Goal: Information Seeking & Learning: Check status

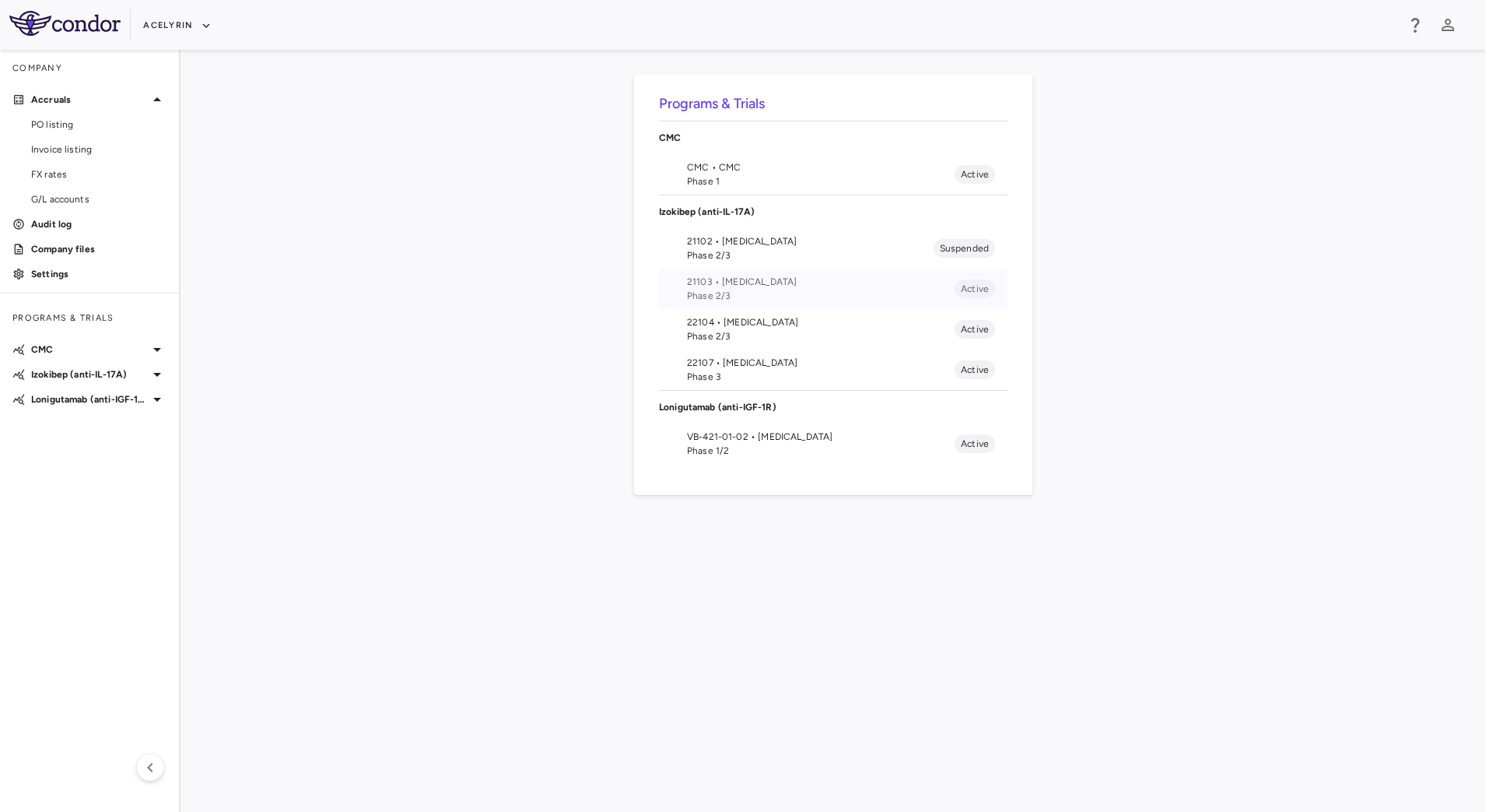
click at [669, 284] on li "21103 • [MEDICAL_DATA] Phase 2/3 Active" at bounding box center [833, 288] width 348 height 41
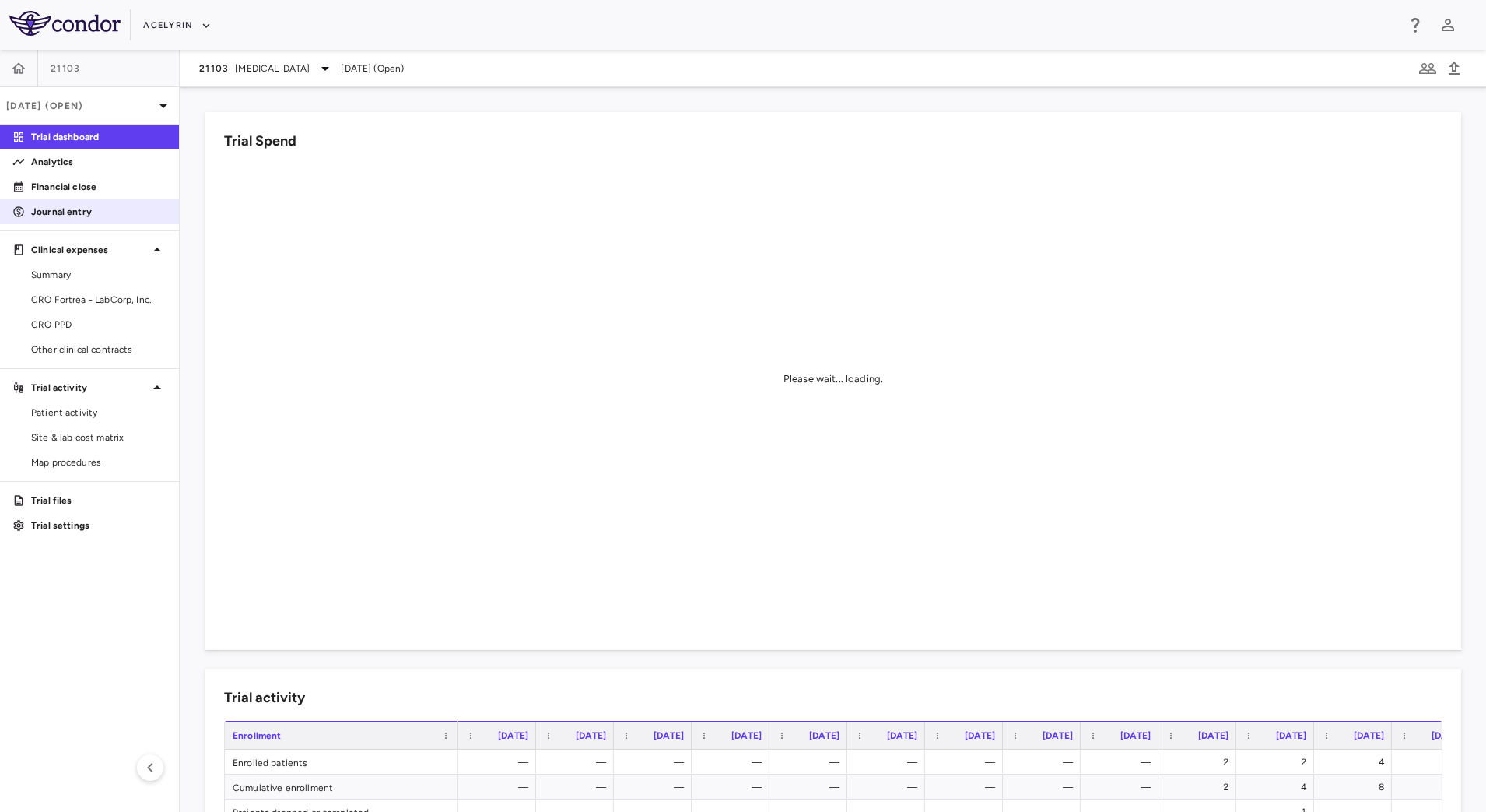
drag, startPoint x: 96, startPoint y: 203, endPoint x: 108, endPoint y: 219, distance: 20.0
click at [96, 203] on link "Journal entry" at bounding box center [89, 211] width 179 height 24
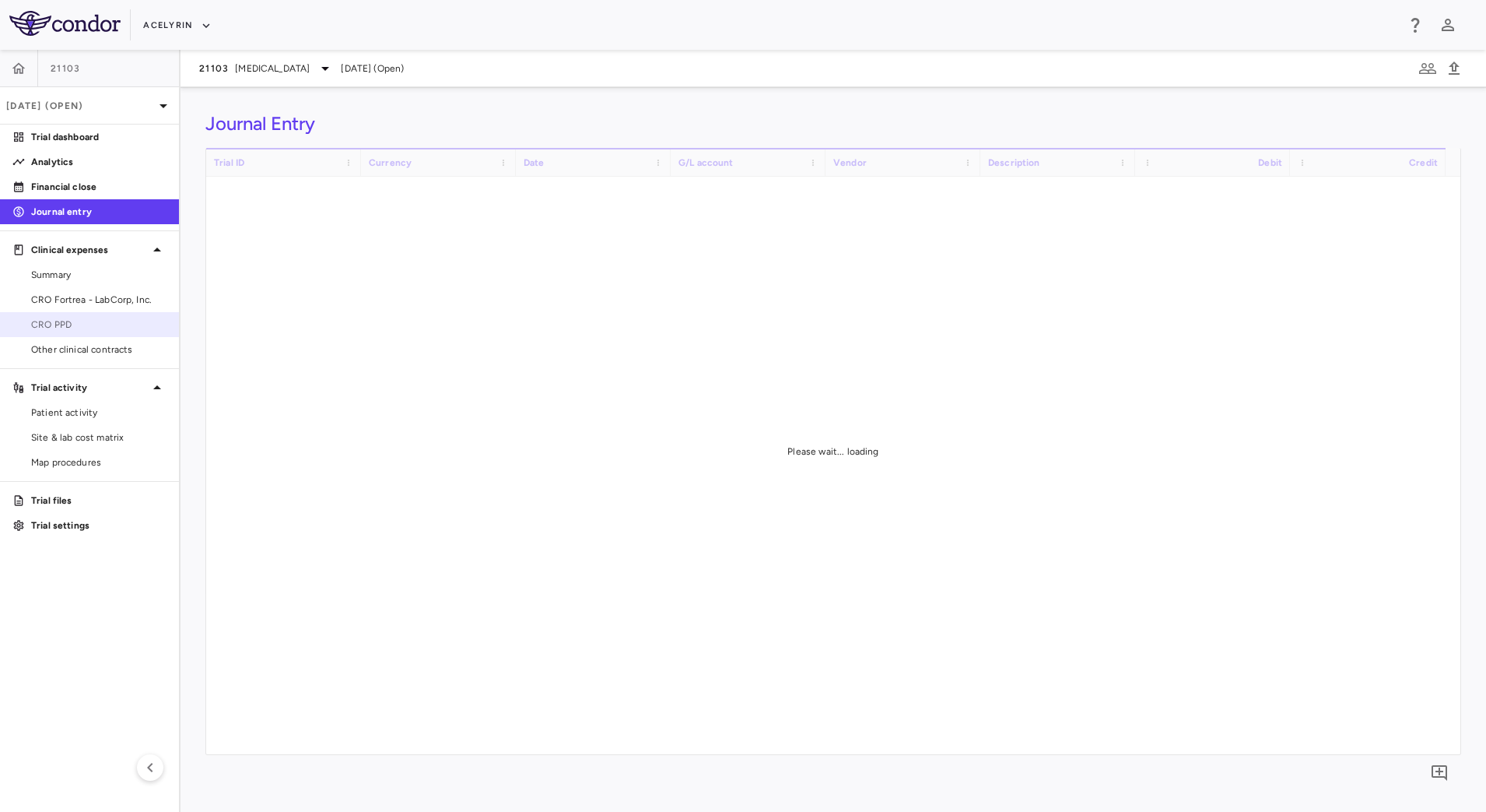
click at [92, 323] on span "CRO PPD" at bounding box center [99, 325] width 135 height 14
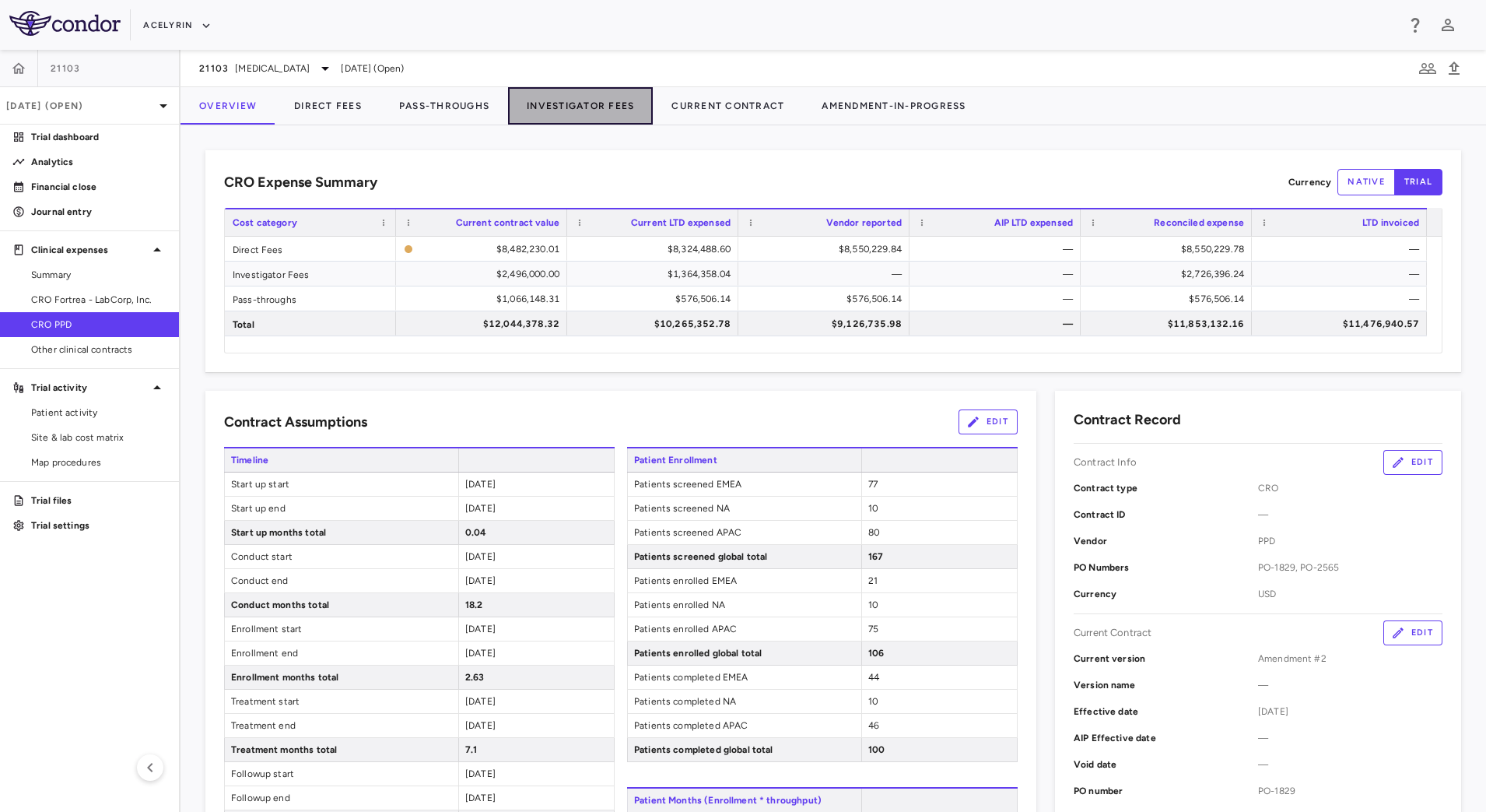
click at [543, 91] on button "Investigator Fees" at bounding box center [581, 106] width 145 height 37
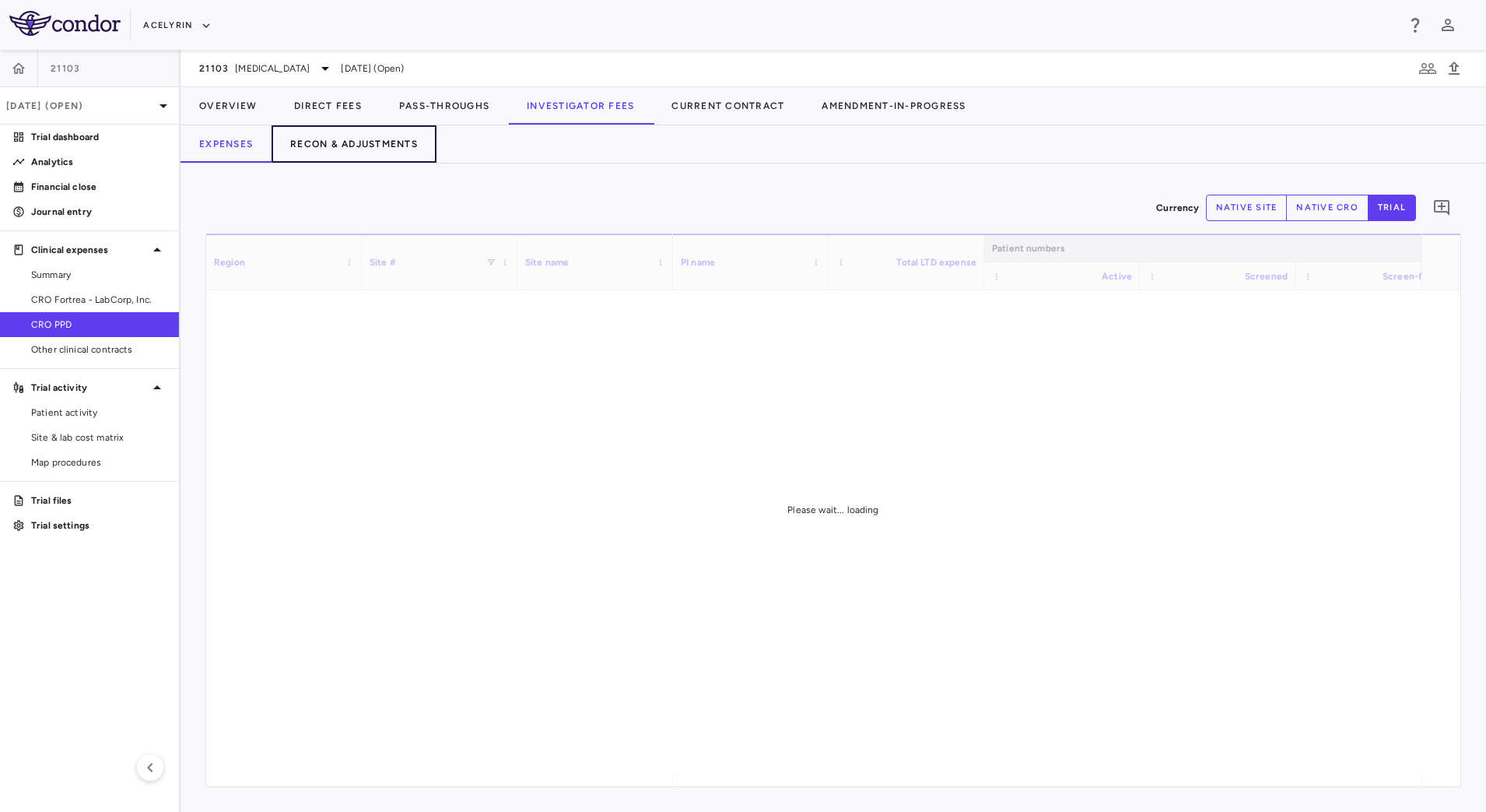
click at [386, 135] on button "Recon & Adjustments" at bounding box center [353, 144] width 165 height 37
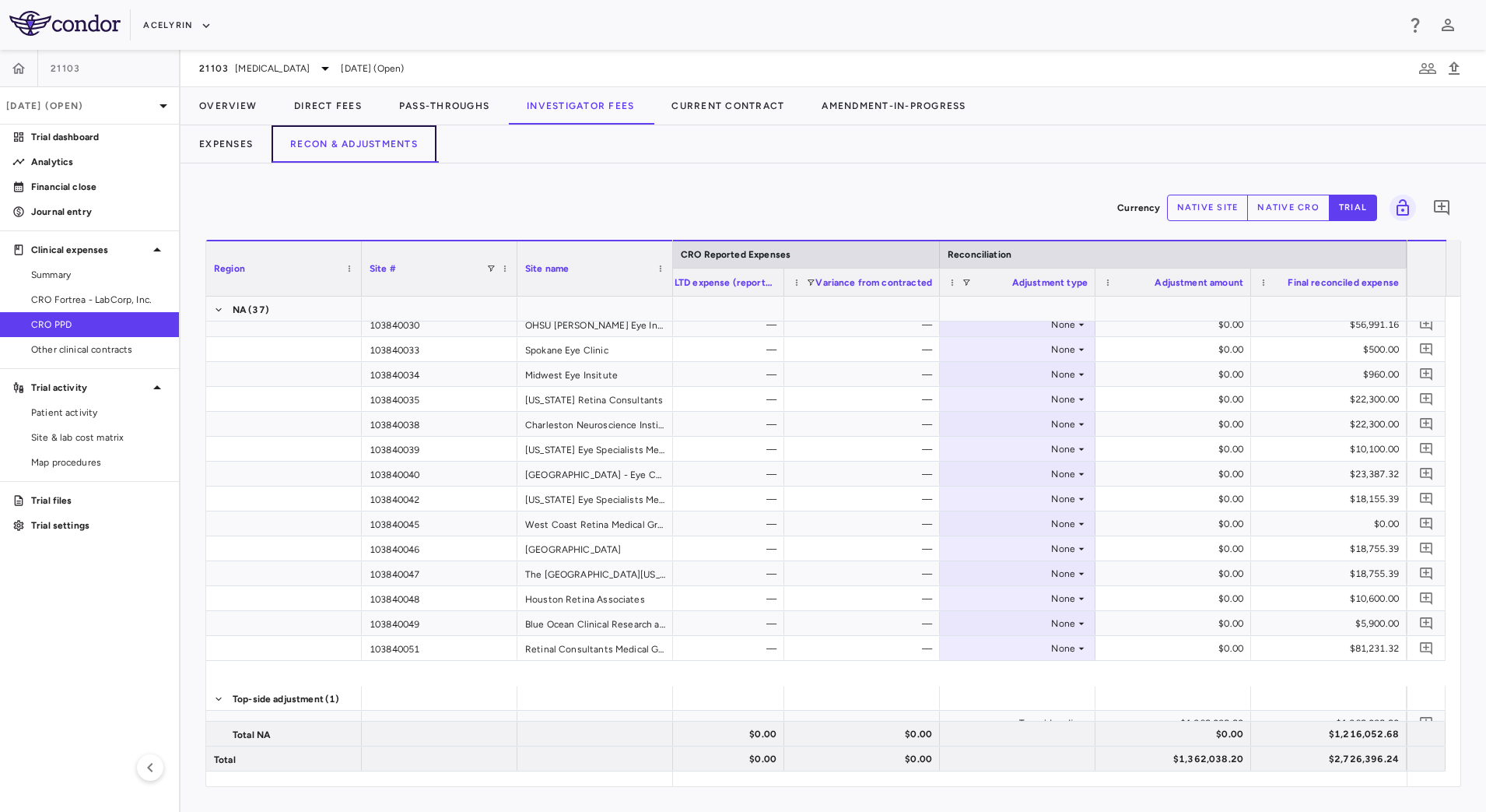
scroll to position [1468, 0]
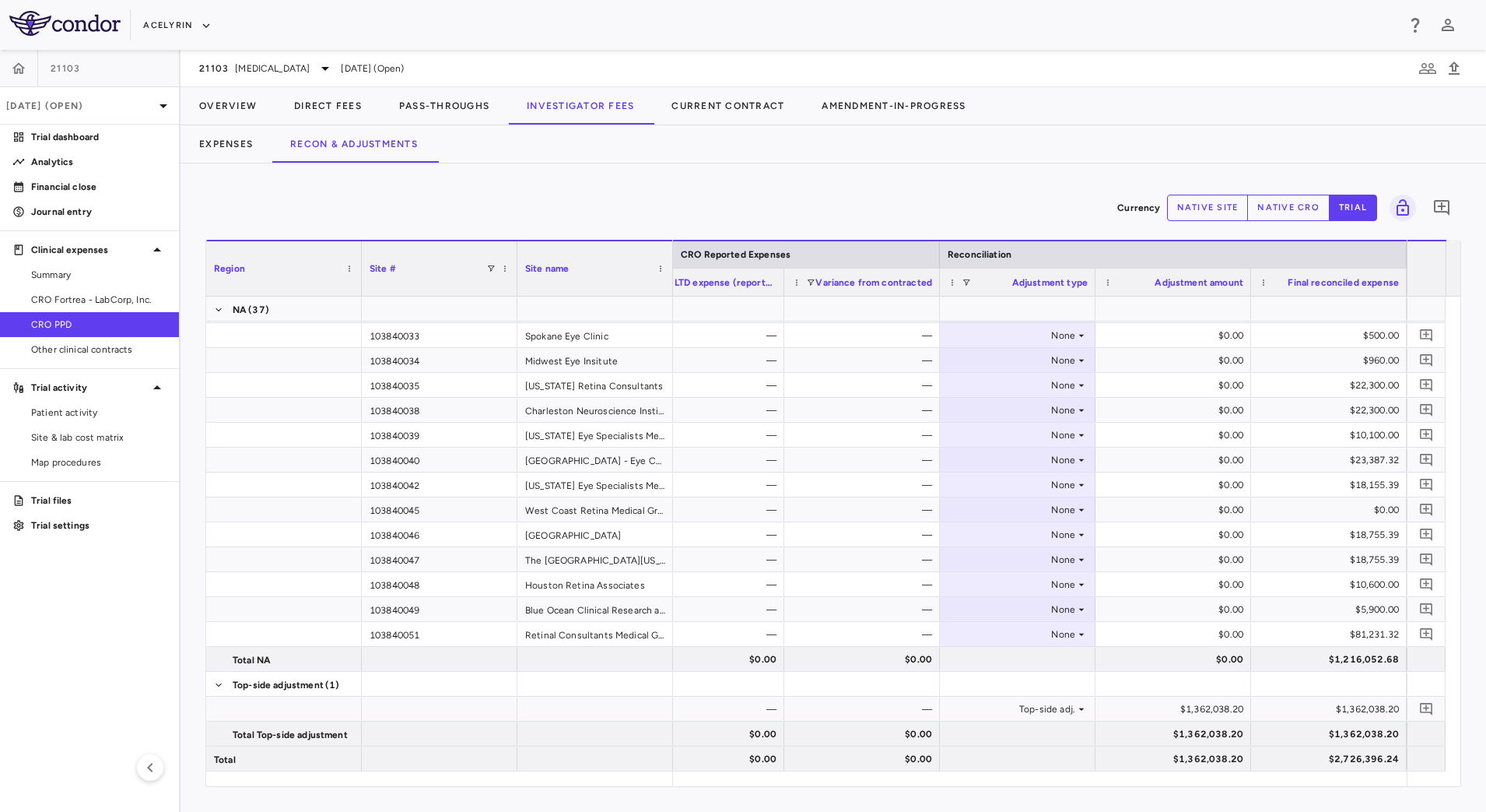
click at [1281, 209] on button "native cro" at bounding box center [1288, 208] width 83 height 27
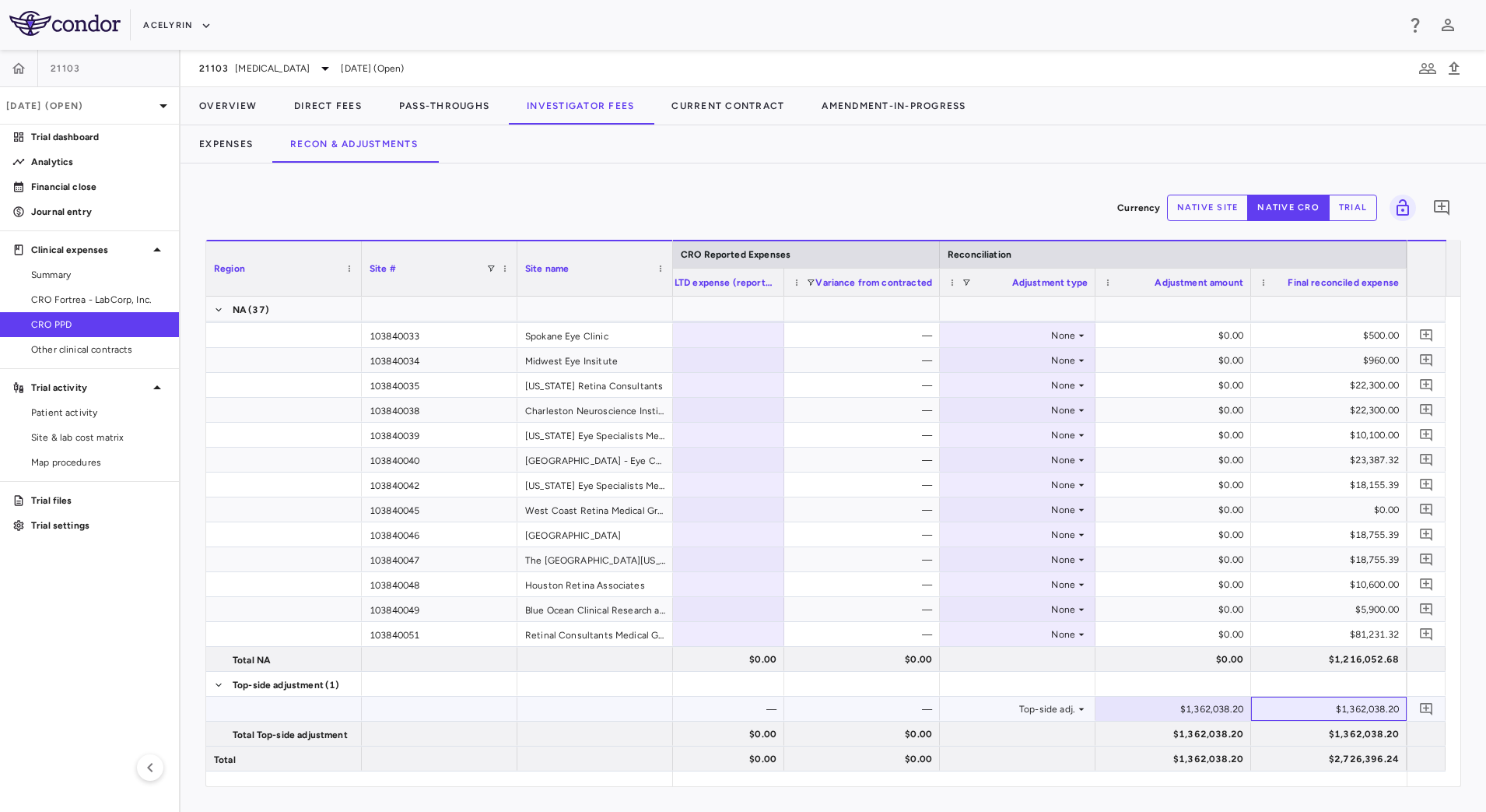
click at [1270, 714] on div "$1,362,038.20" at bounding box center [1332, 709] width 134 height 25
click at [231, 109] on button "Overview" at bounding box center [228, 106] width 95 height 37
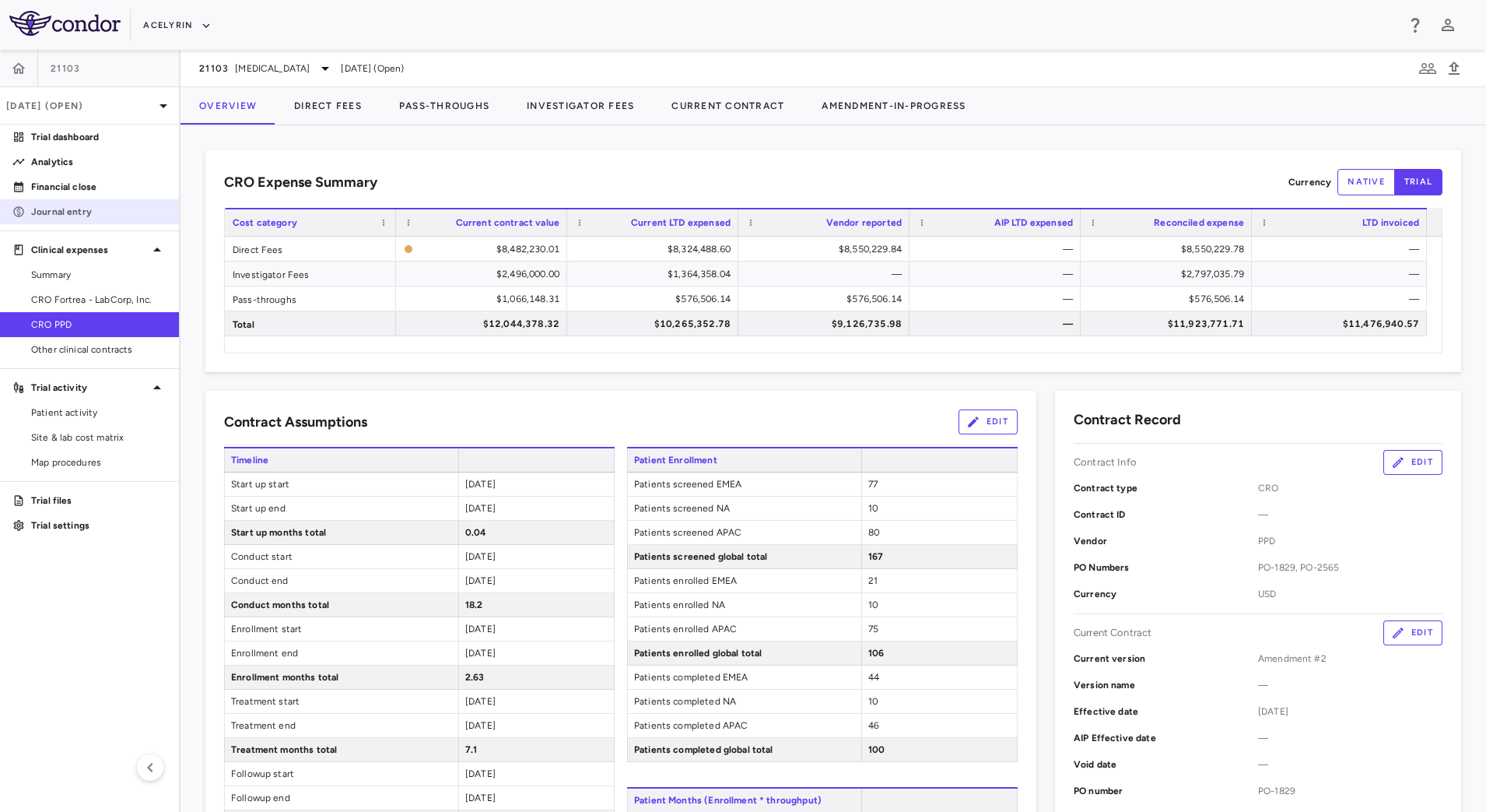
click at [86, 207] on p "Journal entry" at bounding box center [99, 211] width 135 height 14
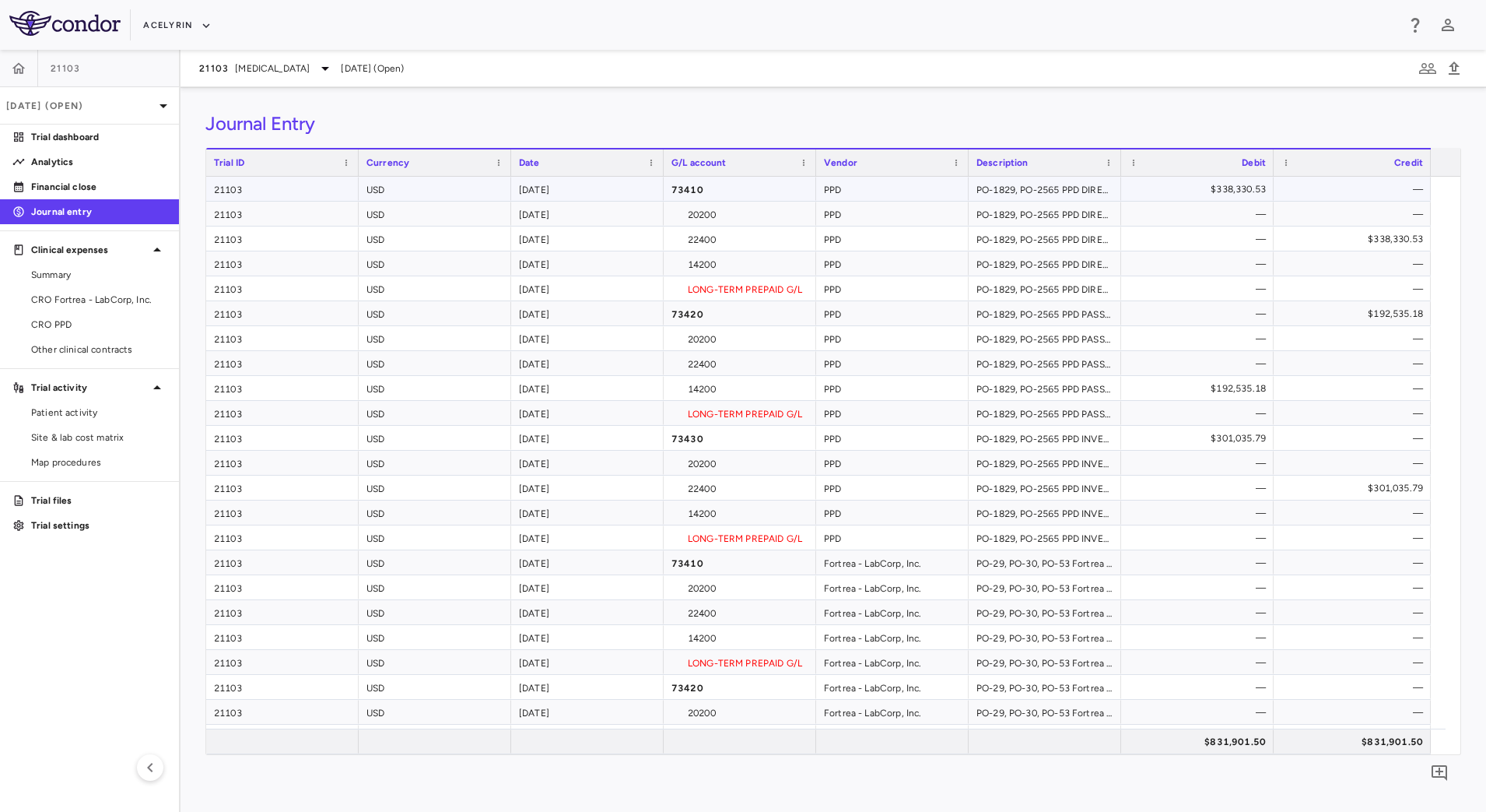
click at [1177, 191] on div "$338,330.53" at bounding box center [1200, 189] width 130 height 25
click at [1170, 435] on div "$301,035.79" at bounding box center [1200, 438] width 130 height 25
click at [1155, 739] on div "$831,901.50" at bounding box center [1200, 742] width 130 height 25
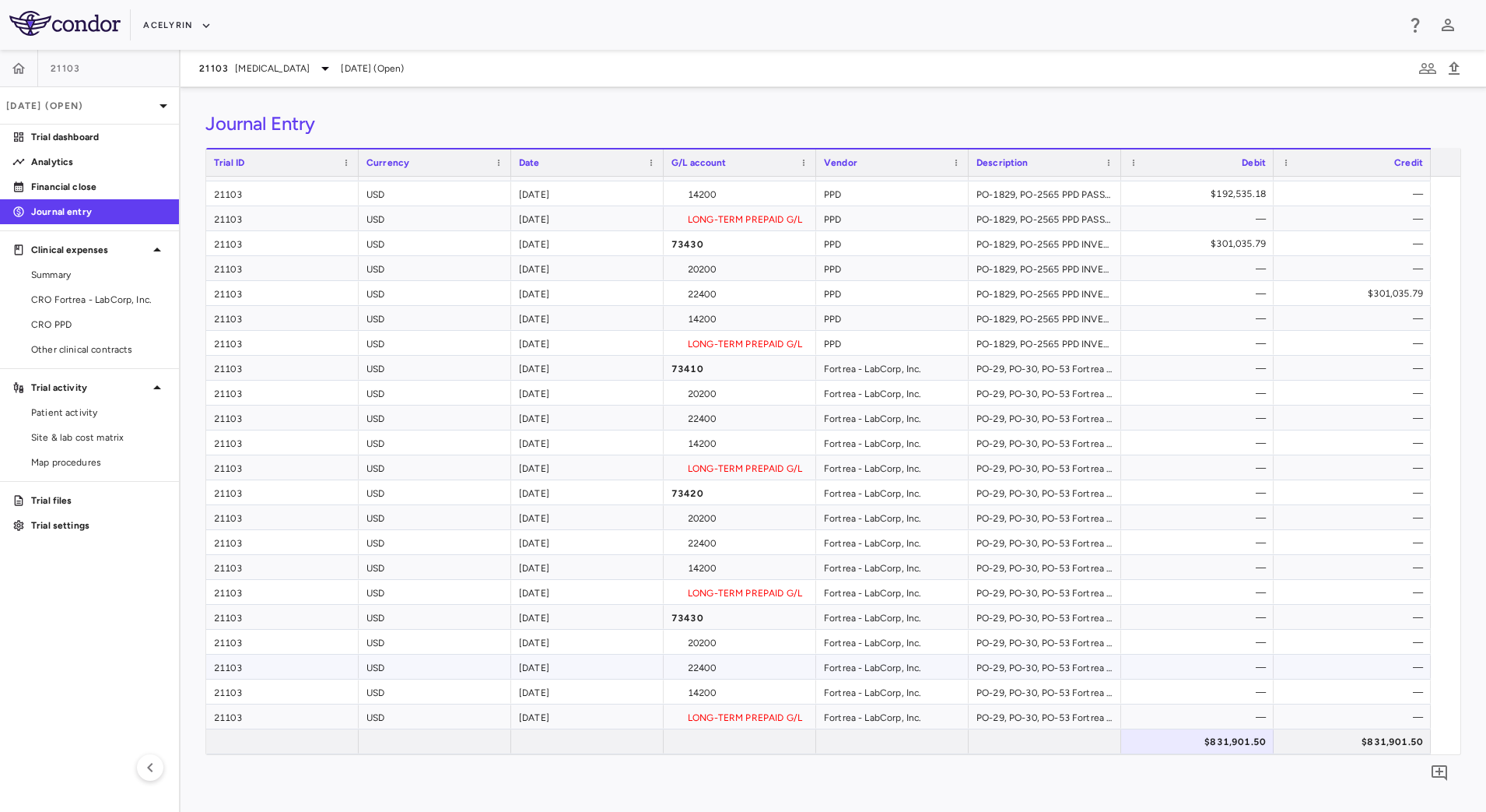
click at [1002, 667] on div "PO-29, PO-30, PO-53 Fortrea - LabCorp, Inc. INVESTIGATOR_FEES" at bounding box center [1045, 665] width 152 height 24
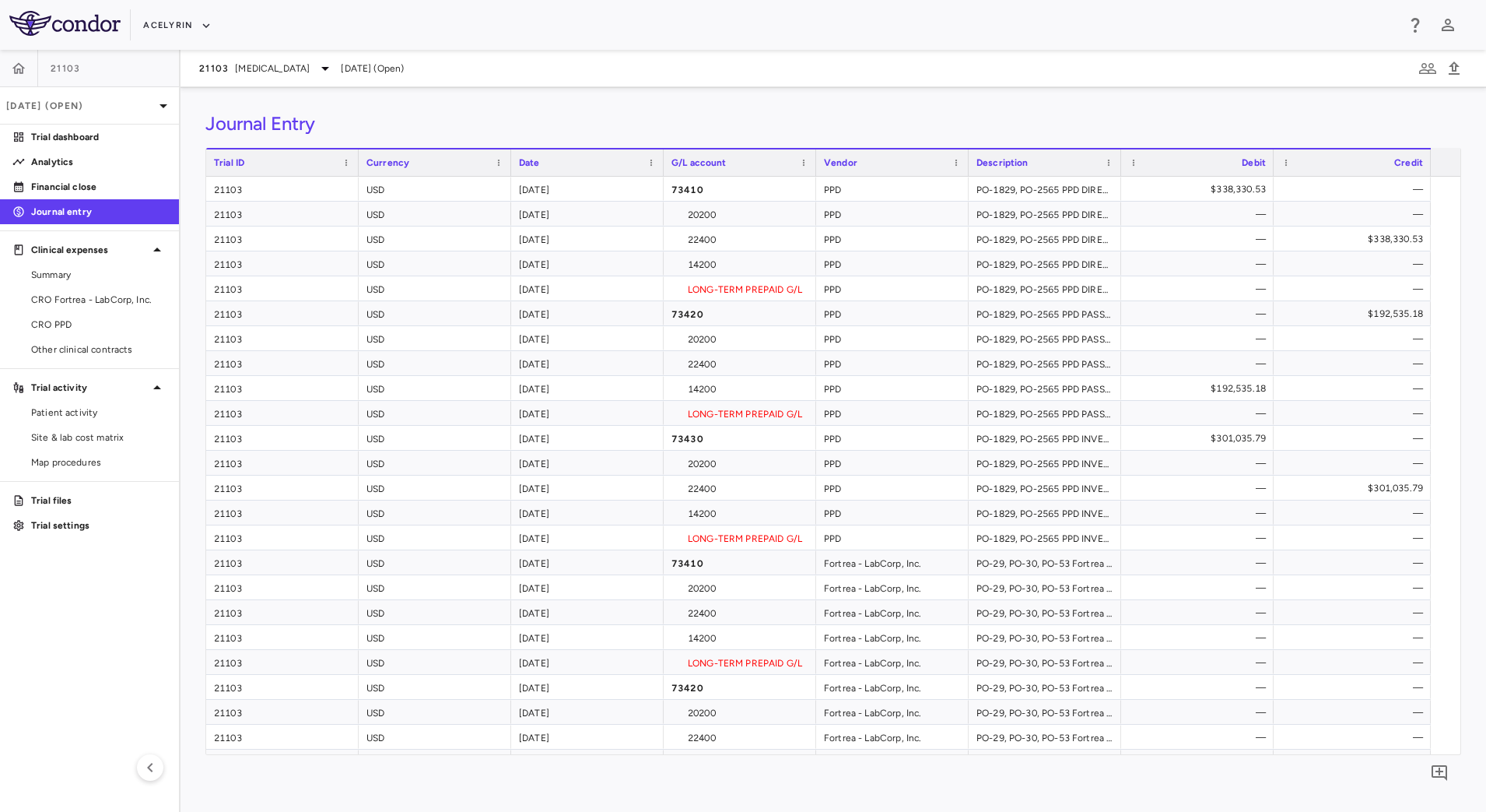
scroll to position [0, 0]
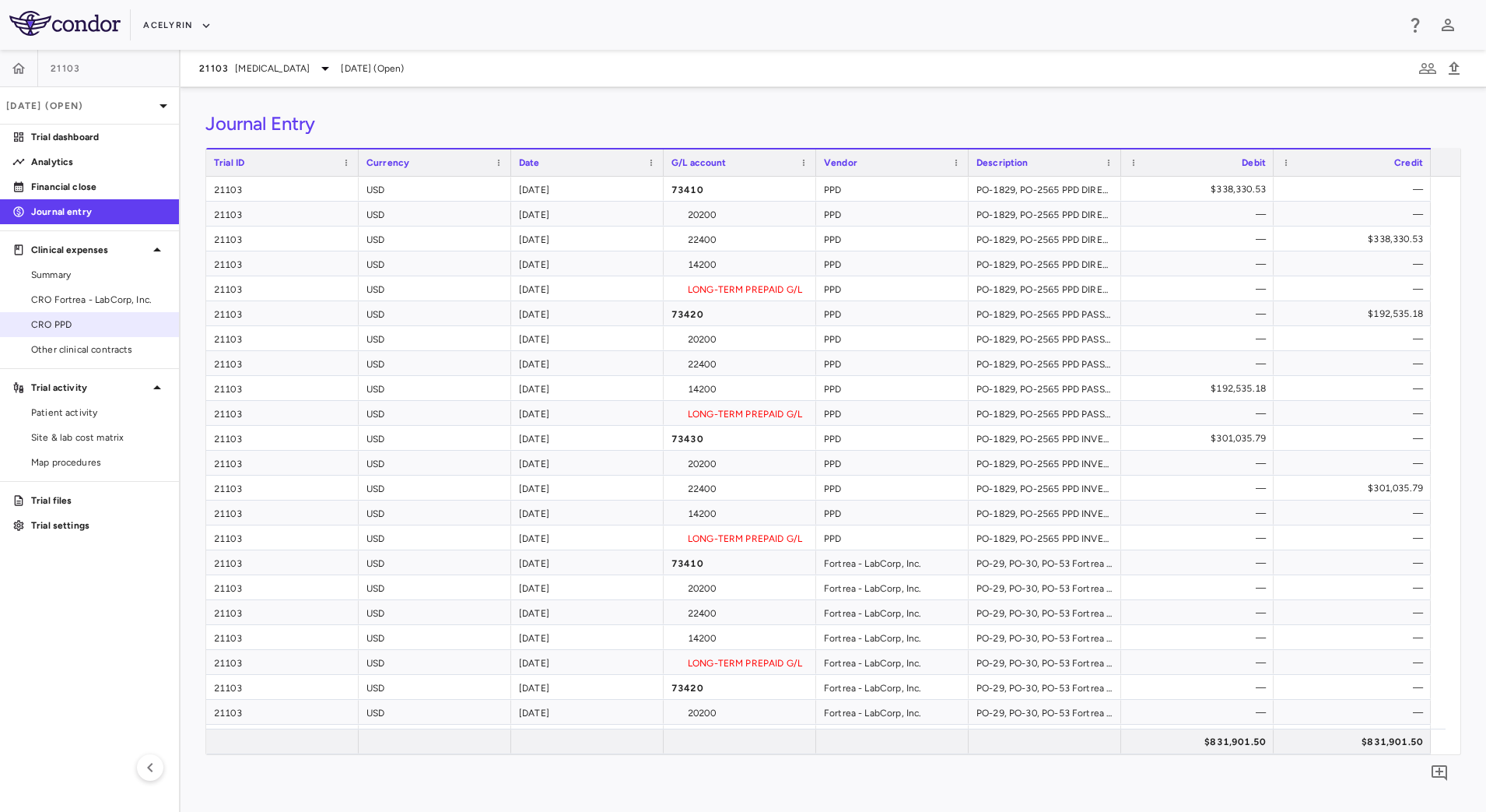
click at [85, 324] on span "CRO PPD" at bounding box center [99, 325] width 135 height 14
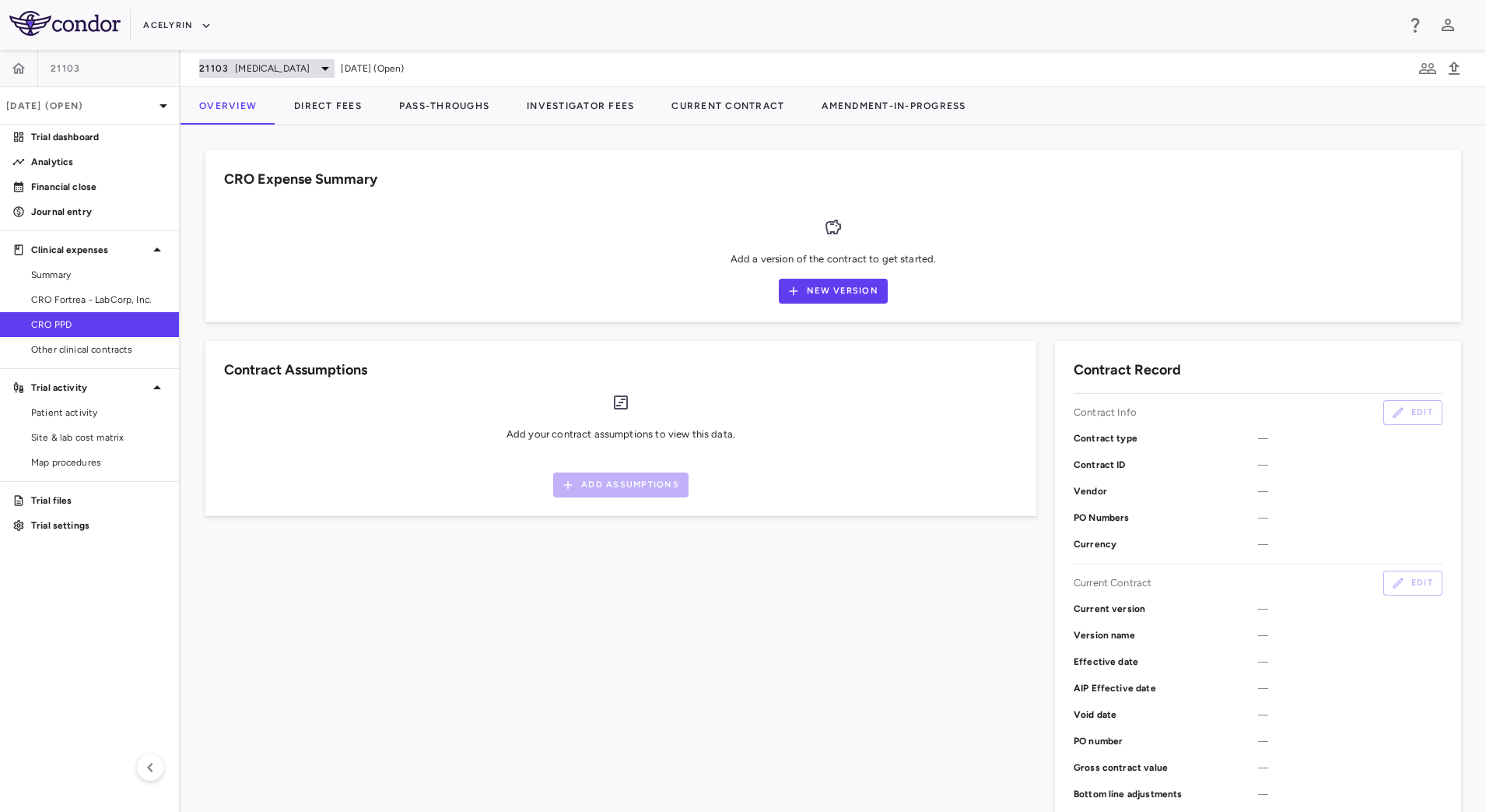
click at [316, 65] on icon at bounding box center [326, 69] width 19 height 19
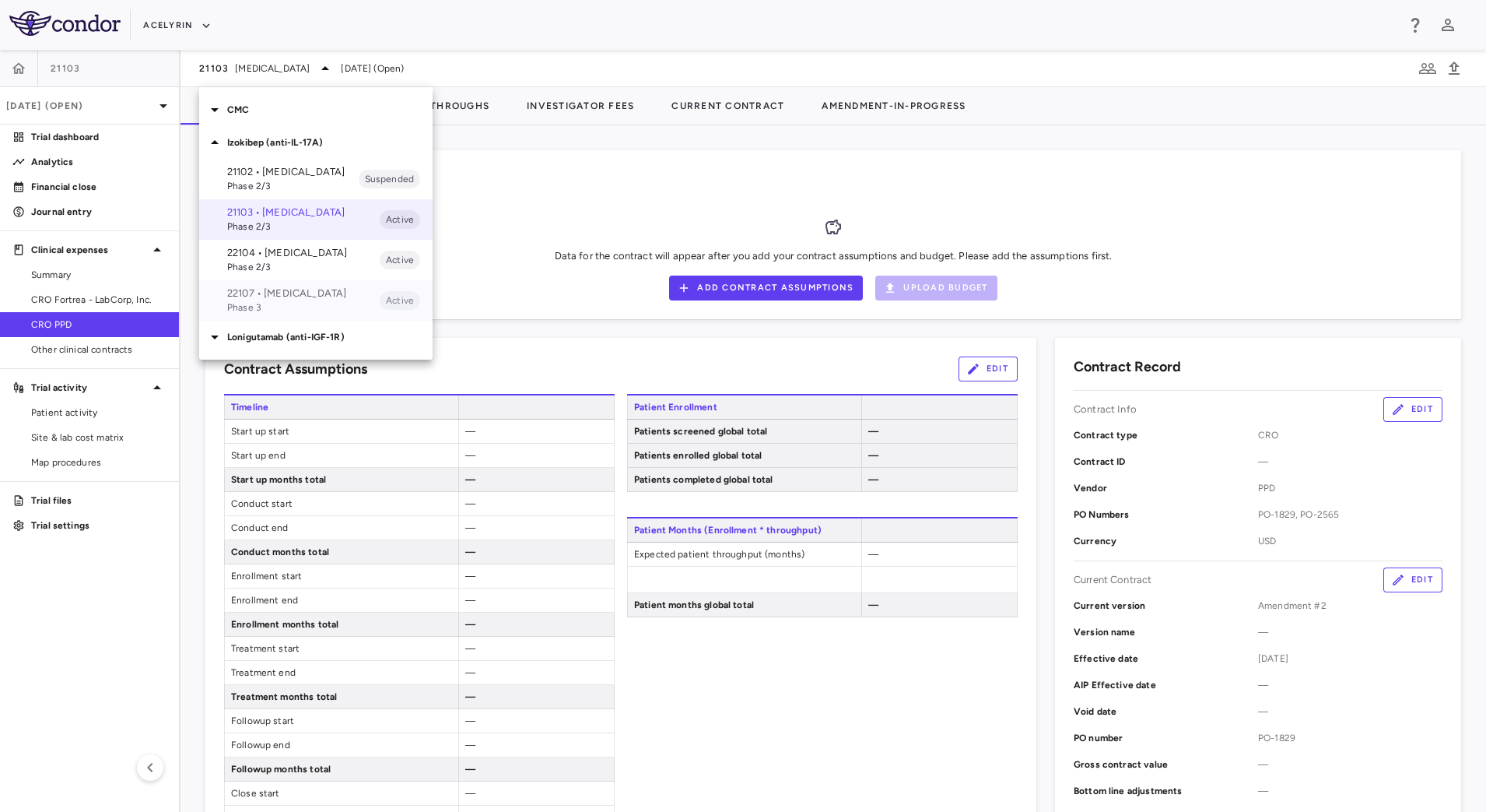
click at [287, 301] on p "22107 • [MEDICAL_DATA]" at bounding box center [304, 293] width 152 height 14
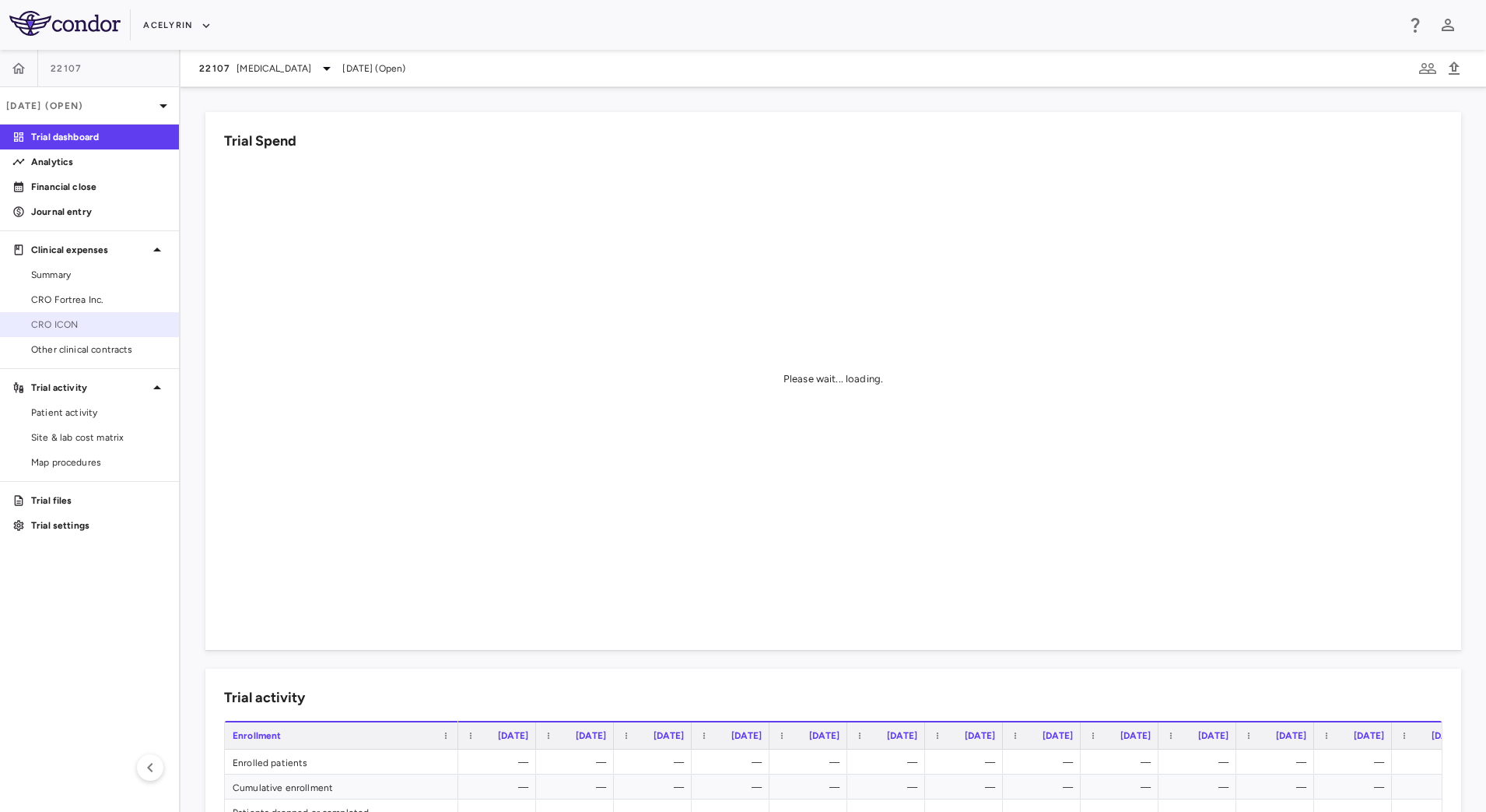
click at [63, 324] on span "CRO ICON" at bounding box center [99, 325] width 135 height 14
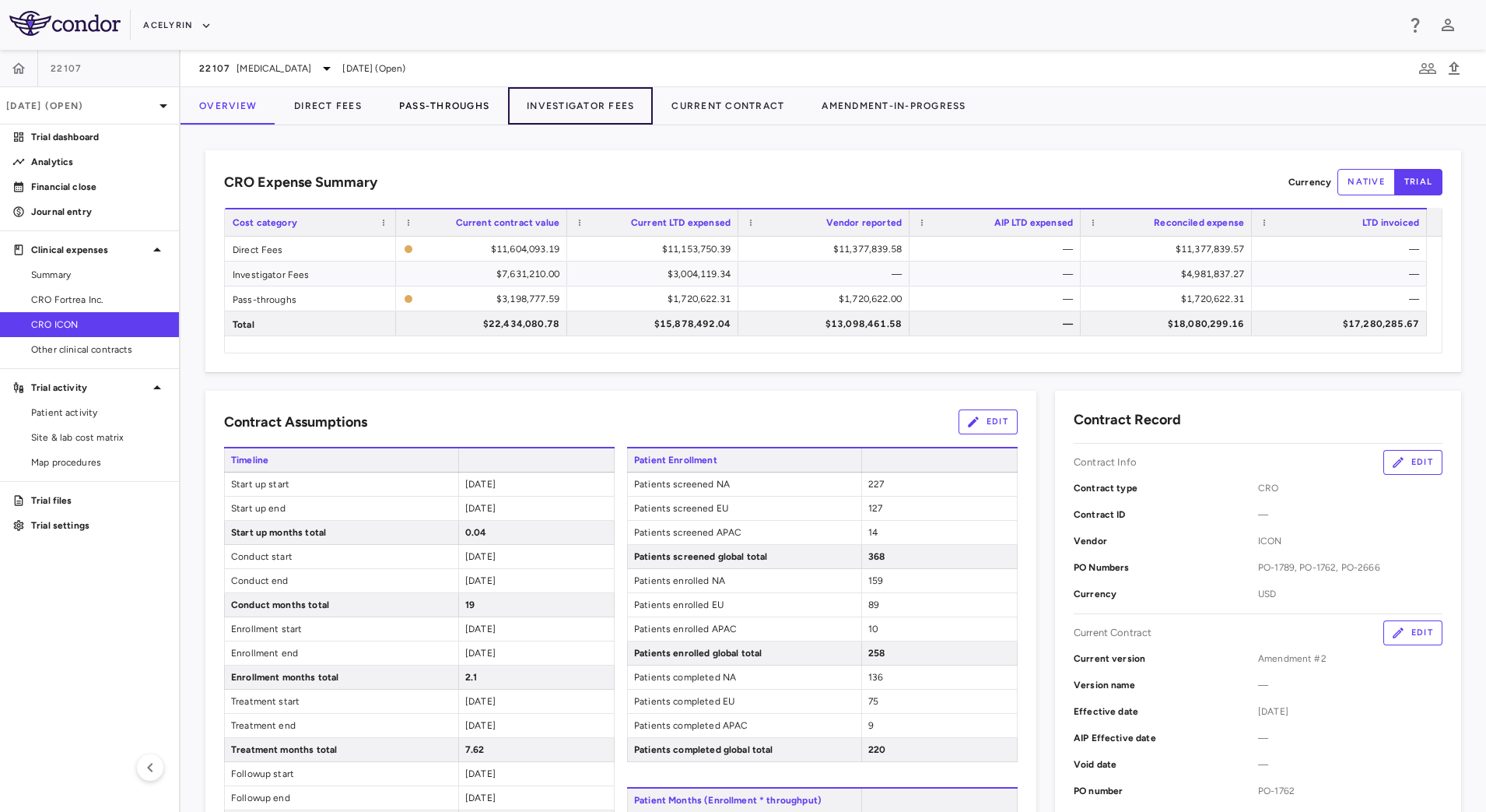
click at [565, 104] on button "Investigator Fees" at bounding box center [581, 106] width 145 height 37
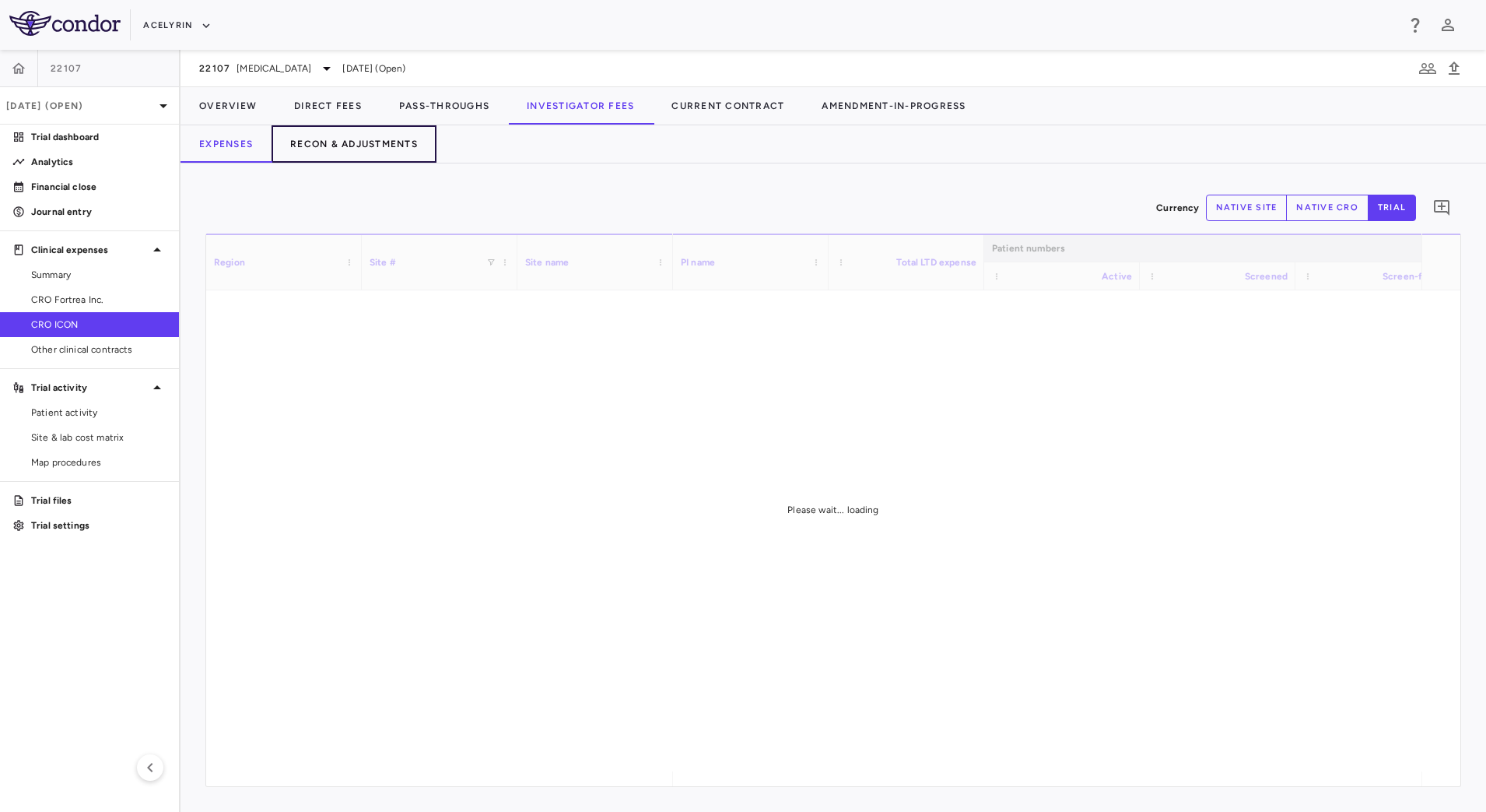
click at [393, 134] on button "Recon & Adjustments" at bounding box center [353, 144] width 165 height 37
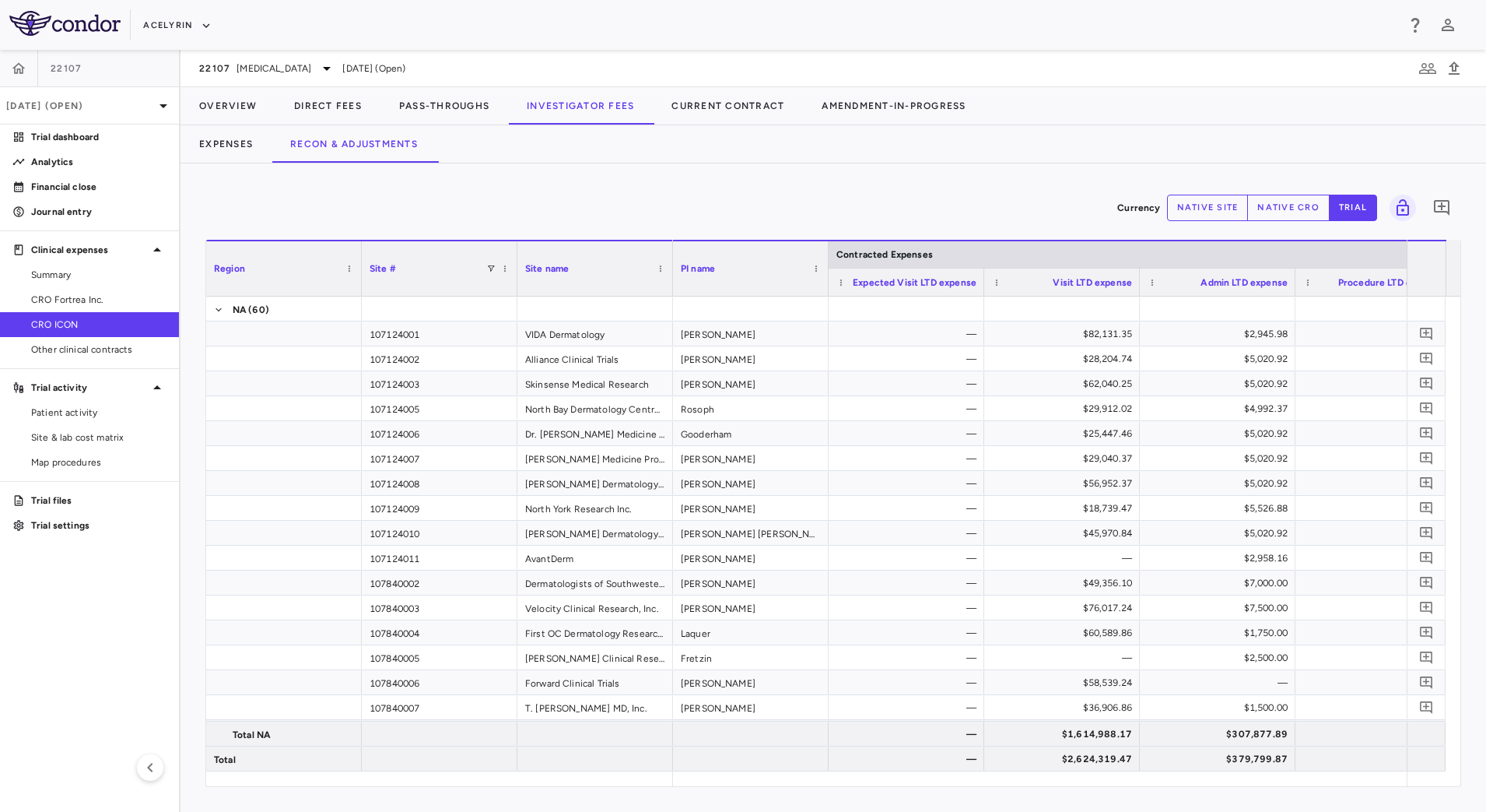
click at [1293, 210] on button "native cro" at bounding box center [1288, 208] width 83 height 27
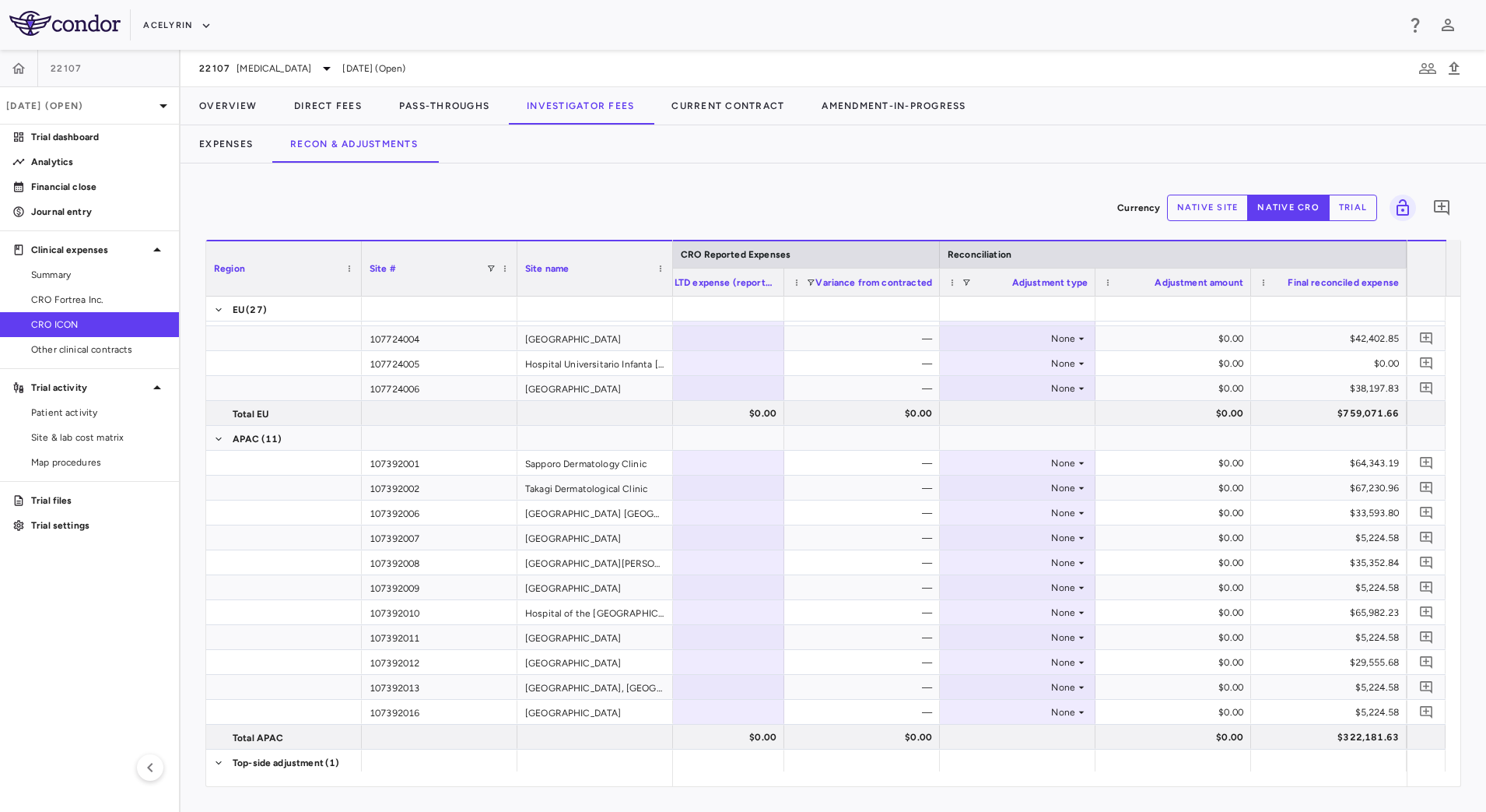
scroll to position [2214, 0]
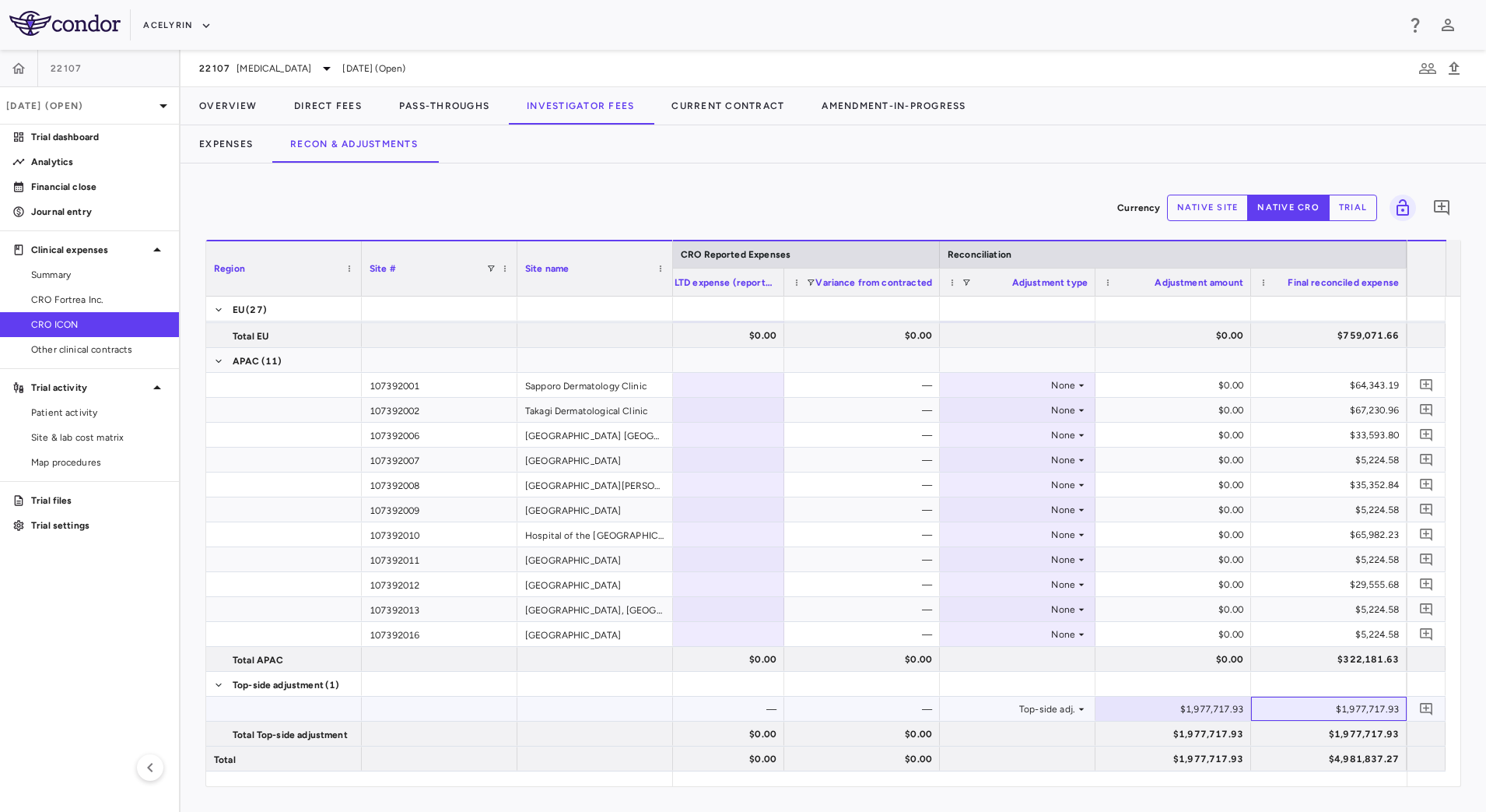
click at [1312, 704] on div "$1,977,717.93" at bounding box center [1332, 709] width 134 height 25
click at [254, 109] on button "Overview" at bounding box center [228, 106] width 95 height 37
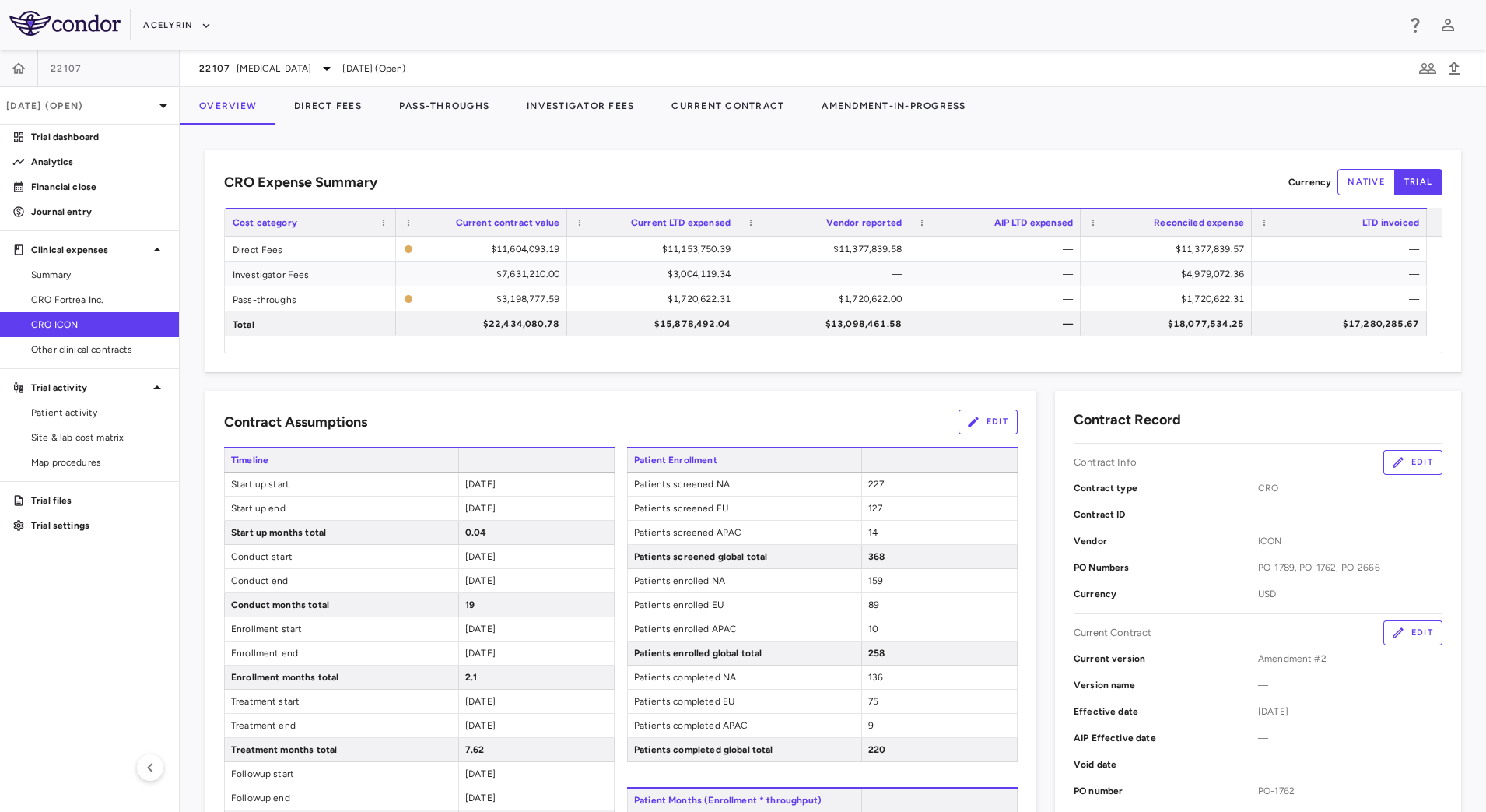
click at [985, 172] on div "CRO Expense Summary Currency native trial" at bounding box center [833, 182] width 1219 height 27
click at [63, 208] on p "Journal entry" at bounding box center [99, 211] width 135 height 14
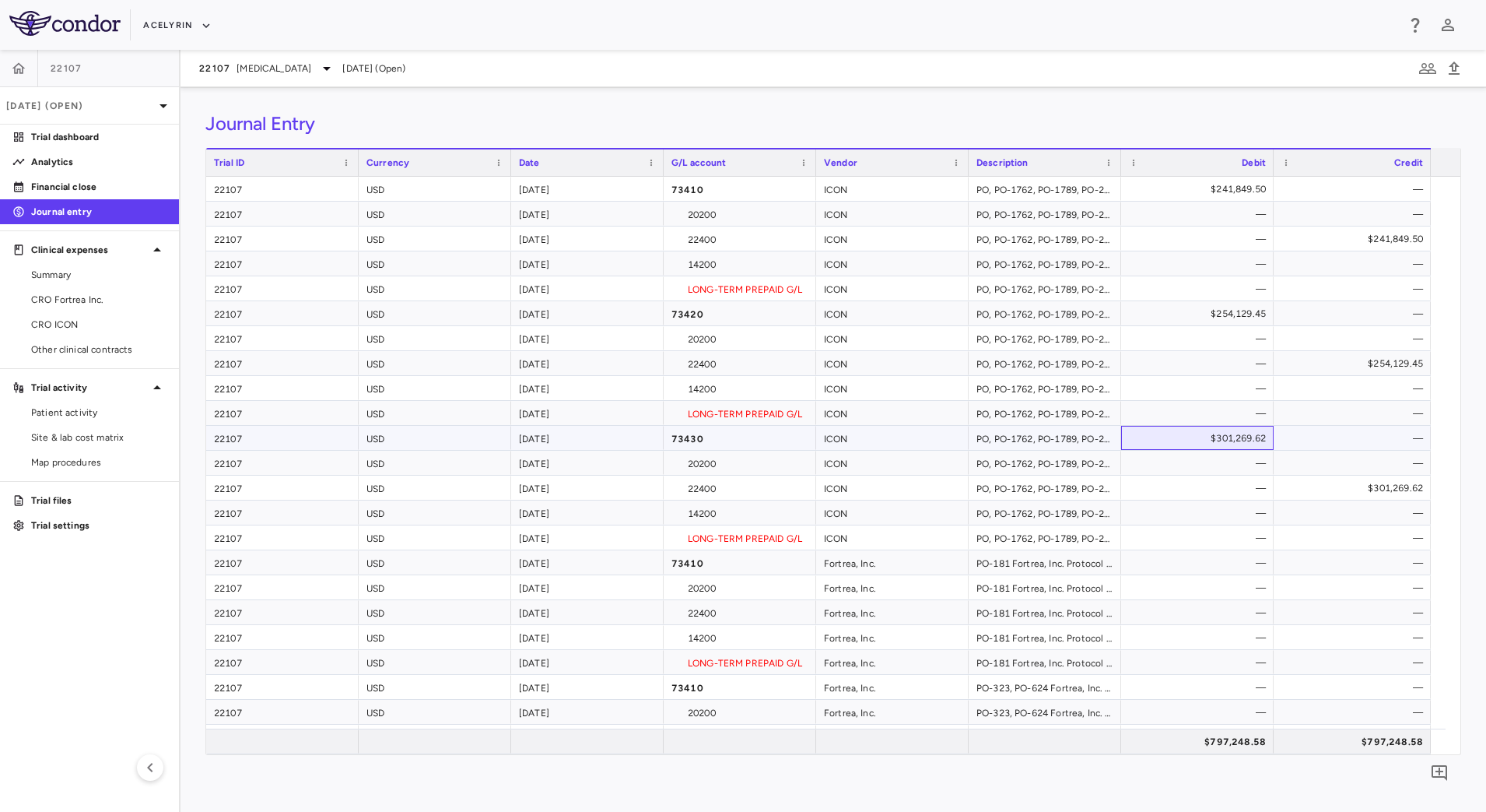
click at [1178, 439] on div "$301,269.62" at bounding box center [1200, 438] width 130 height 25
click at [1140, 742] on div "$797,248.58" at bounding box center [1200, 742] width 130 height 25
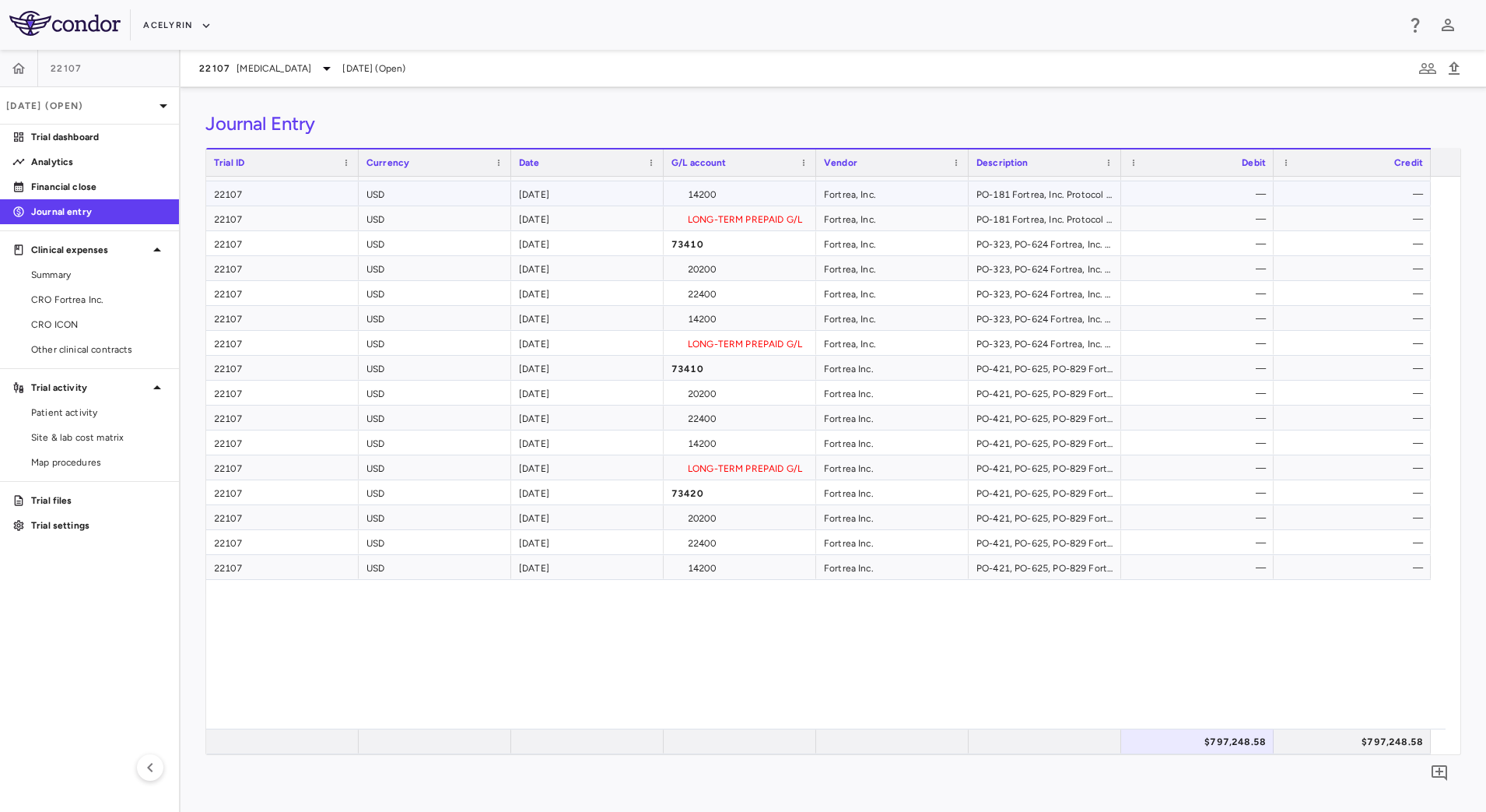
scroll to position [444, 0]
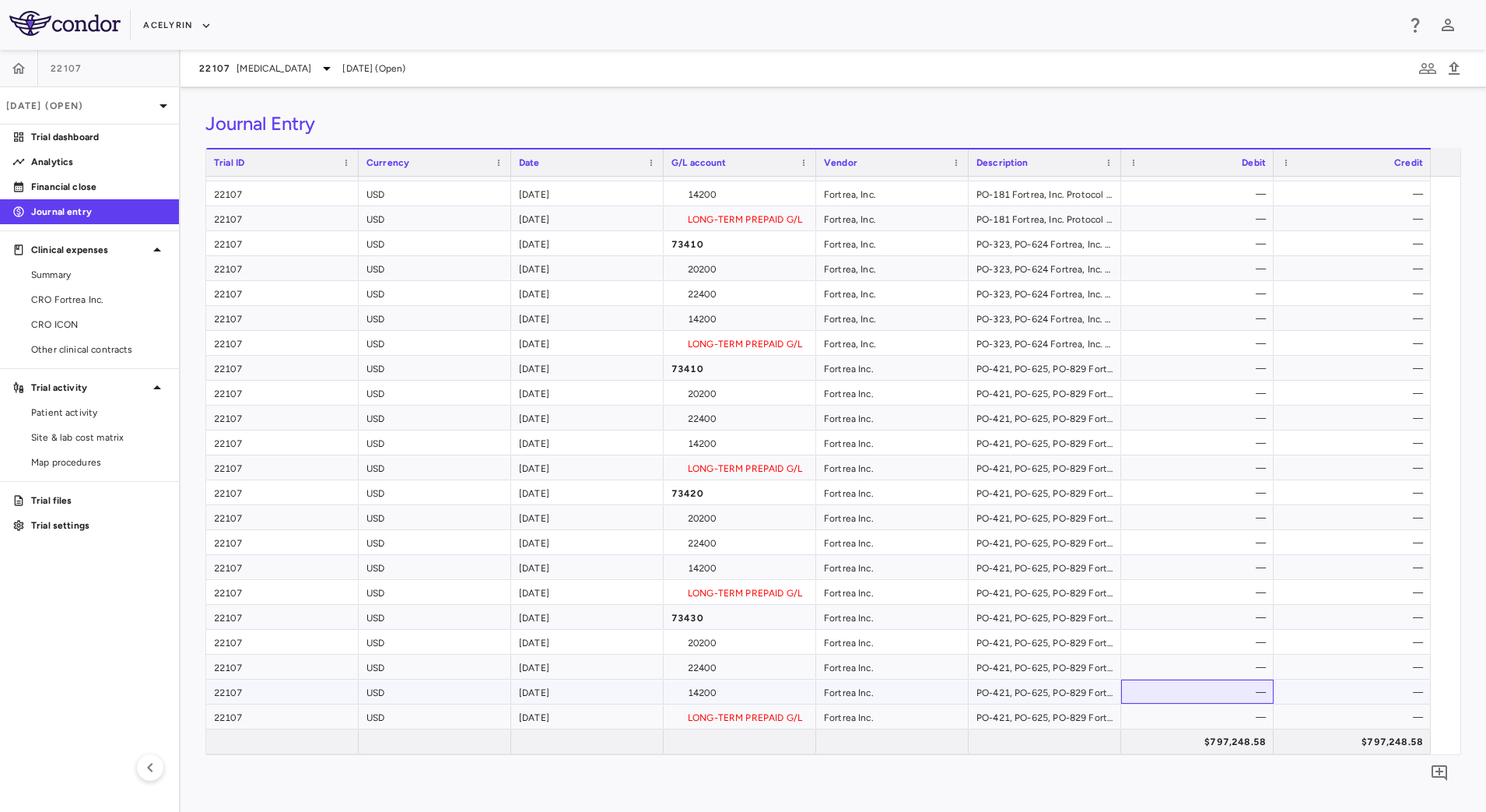
drag, startPoint x: 1209, startPoint y: 698, endPoint x: 1193, endPoint y: 692, distance: 17.1
click at [1209, 700] on div "—" at bounding box center [1200, 692] width 130 height 25
